Goal: Navigation & Orientation: Find specific page/section

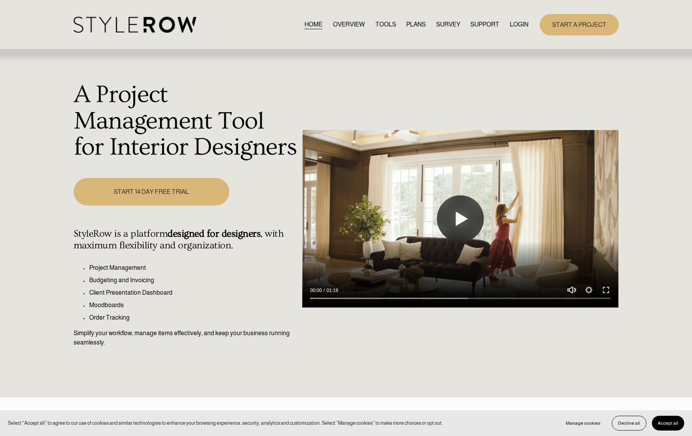
click at [511, 24] on link "LOGIN" at bounding box center [519, 24] width 19 height 11
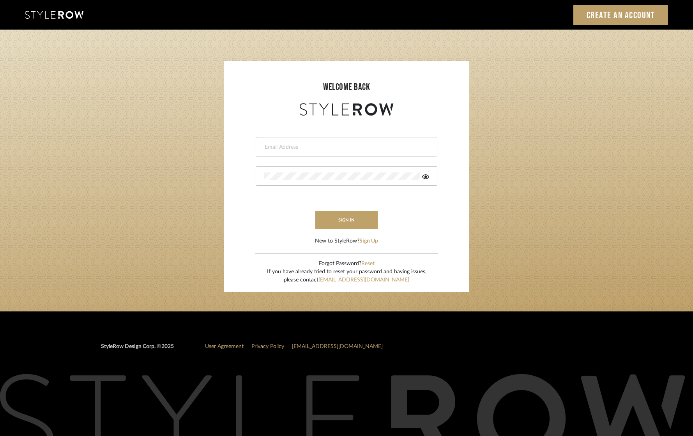
click at [307, 137] on div at bounding box center [347, 146] width 182 height 19
type input "eknight963@gmail.com"
click at [352, 217] on button "sign in" at bounding box center [346, 220] width 62 height 18
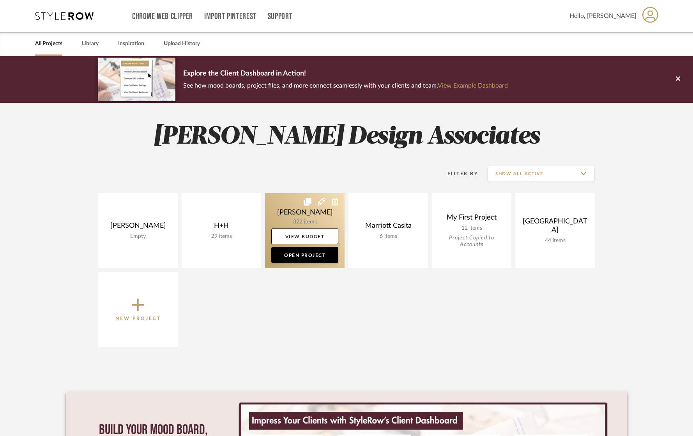
click at [310, 217] on link at bounding box center [304, 230] width 79 height 75
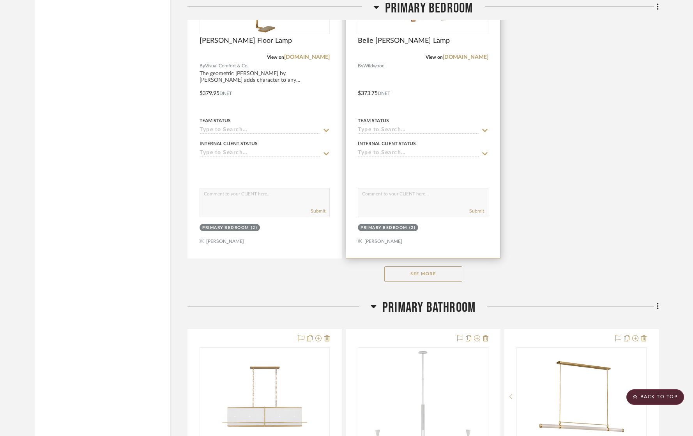
scroll to position [8928, 0]
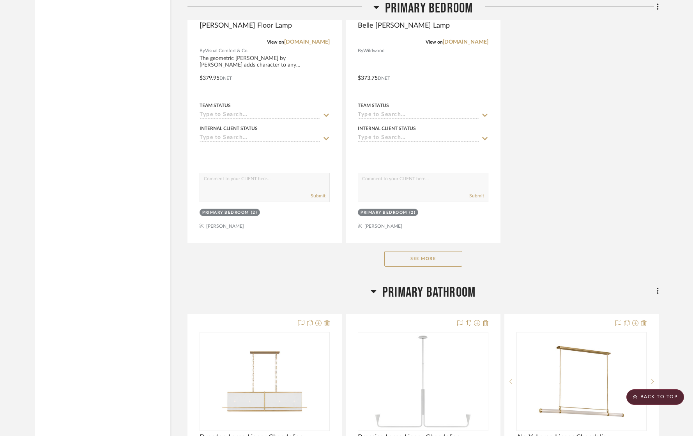
click at [450, 251] on button "See More" at bounding box center [423, 259] width 78 height 16
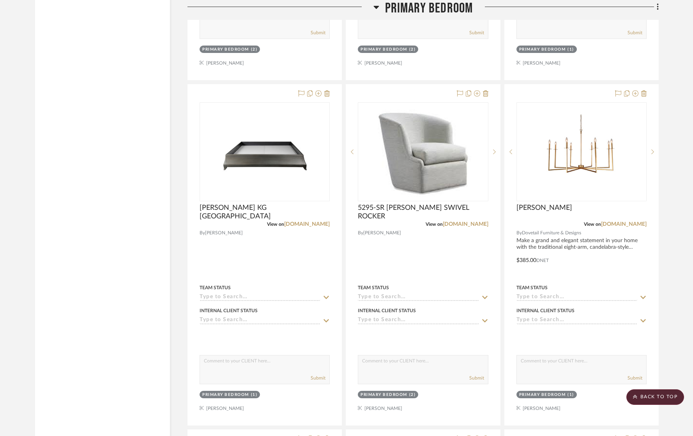
scroll to position [9092, 0]
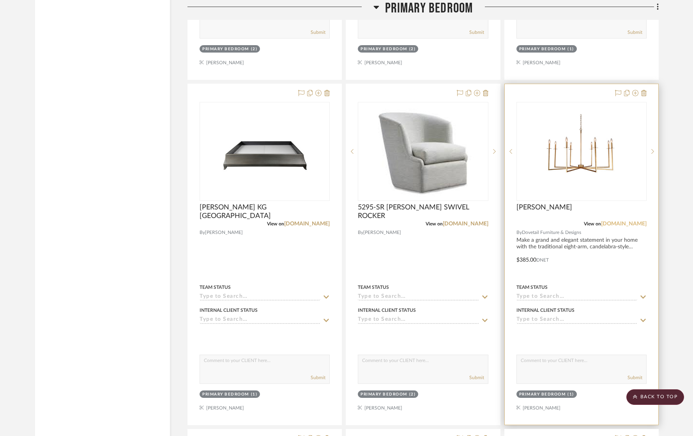
click at [618, 221] on link "[DOMAIN_NAME]" at bounding box center [624, 223] width 46 height 5
click at [582, 151] on img "0" at bounding box center [581, 151] width 97 height 97
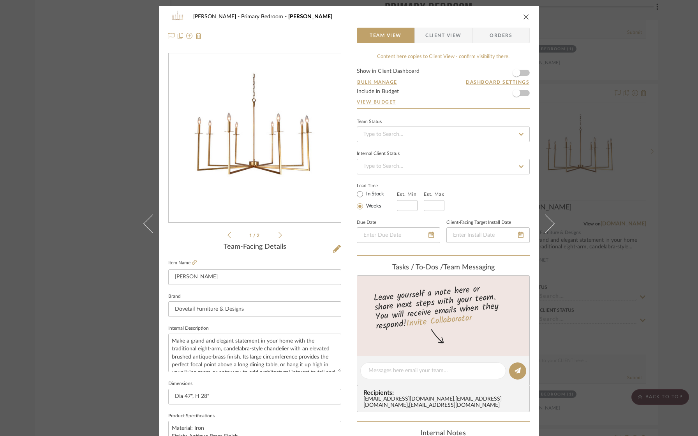
click at [659, 213] on div "[PERSON_NAME] Primary Bedroom [PERSON_NAME] Chandelier Team View Client View Or…" at bounding box center [349, 218] width 698 height 436
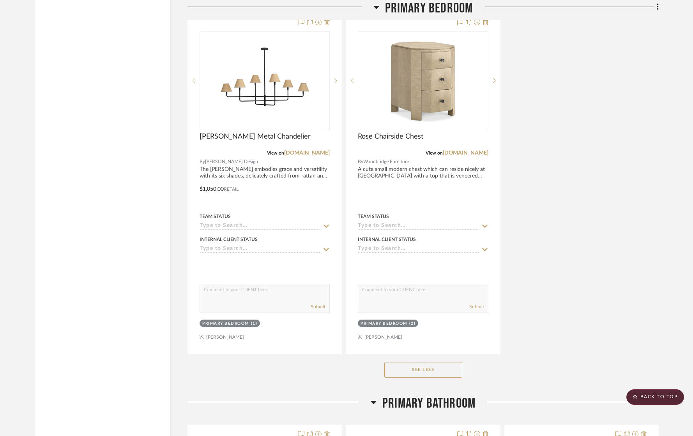
scroll to position [9854, 0]
click at [425, 363] on button "See Less" at bounding box center [423, 371] width 78 height 16
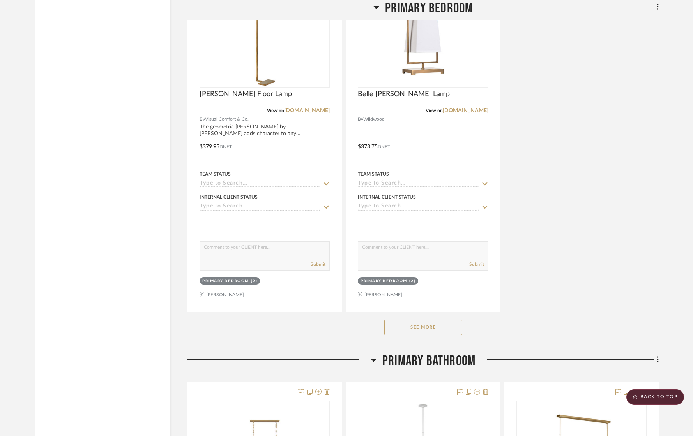
scroll to position [8775, 0]
